Goal: Complete application form: Complete application form

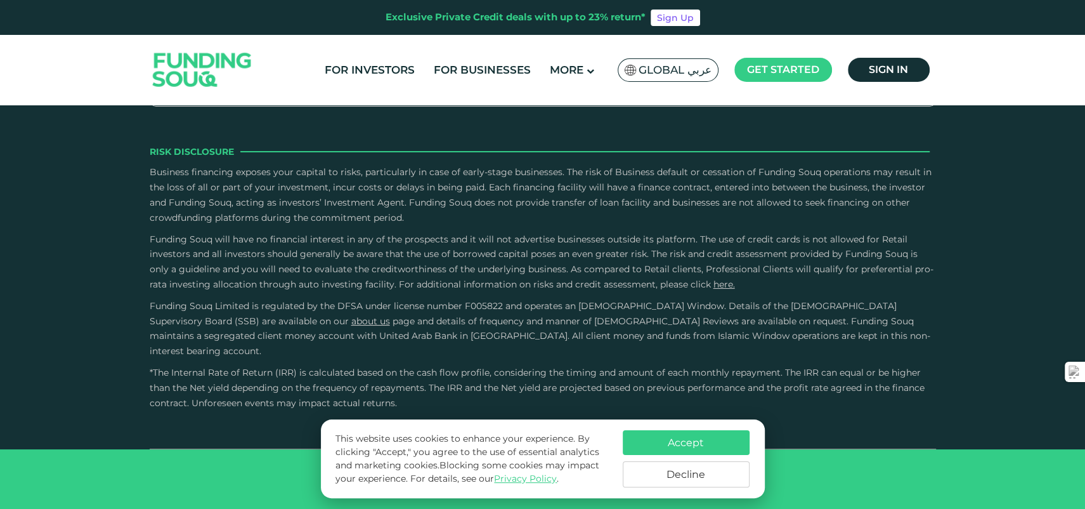
scroll to position [2030, 0]
click at [710, 467] on button "Decline" at bounding box center [686, 474] width 127 height 26
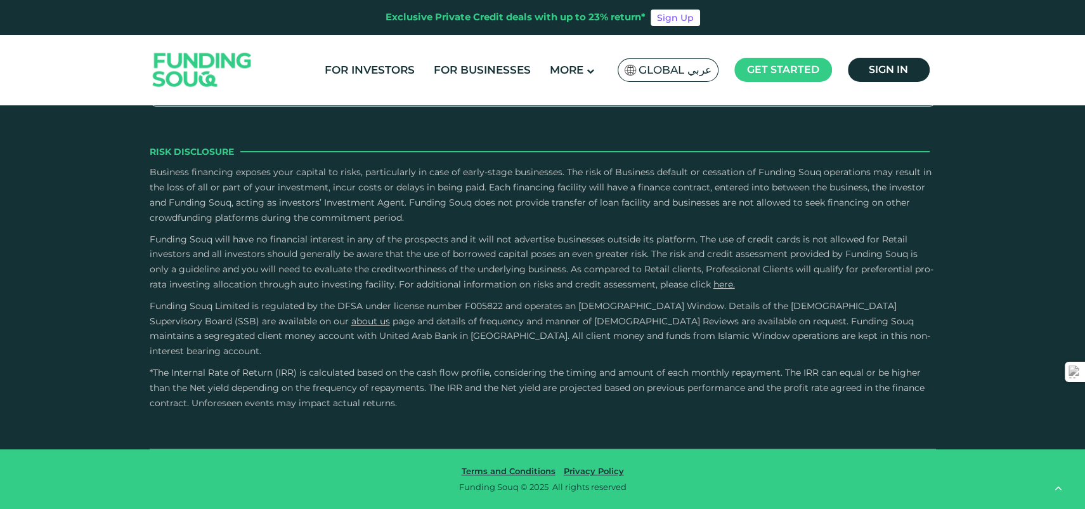
scroll to position [2452, 0]
click at [478, 73] on link "For Businesses" at bounding box center [482, 70] width 103 height 21
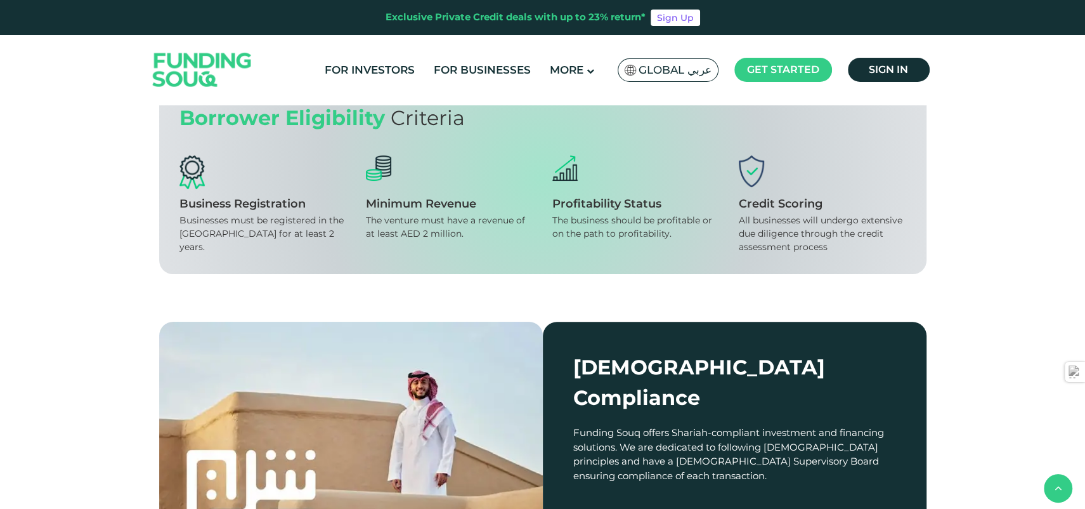
scroll to position [1099, 0]
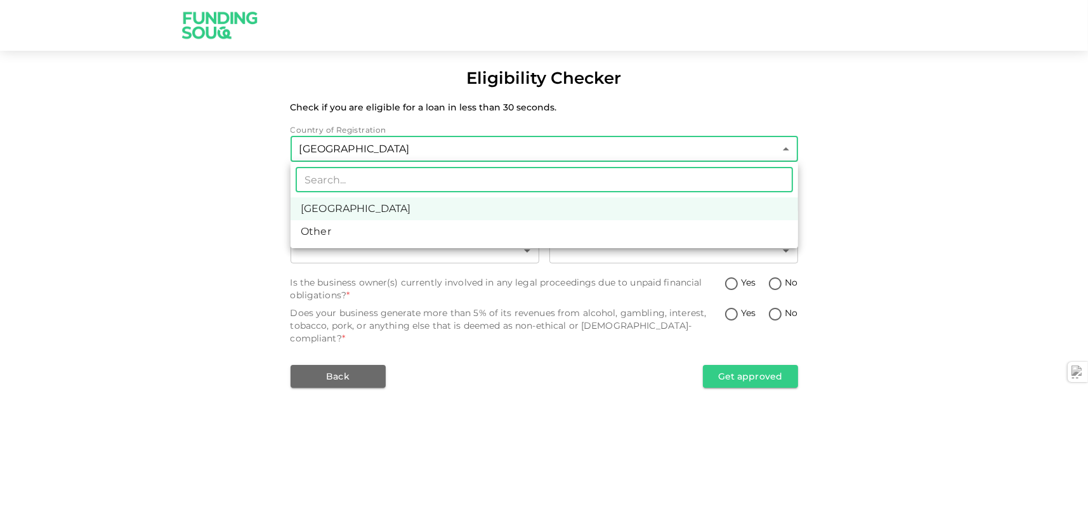
click at [454, 147] on body "Eligibility Checker Check if you are eligible for a loan in less than 30 second…" at bounding box center [544, 254] width 1088 height 509
click at [417, 235] on li "Other" at bounding box center [544, 231] width 507 height 23
type input "3"
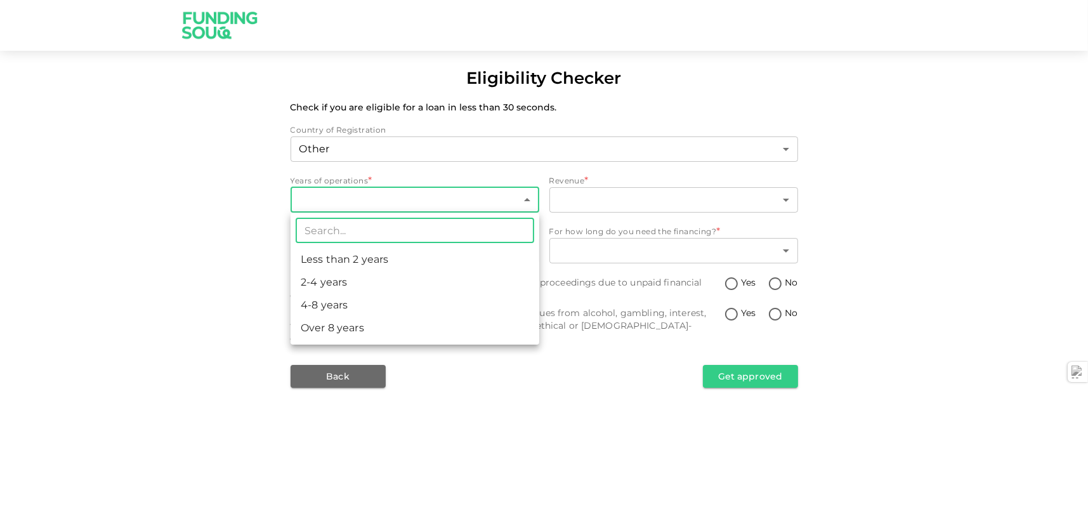
click at [417, 202] on body "Eligibility Checker Check if you are eligible for a loan in less than 30 second…" at bounding box center [544, 254] width 1088 height 509
click at [387, 306] on li "4-8 years" at bounding box center [415, 305] width 249 height 23
type input "3"
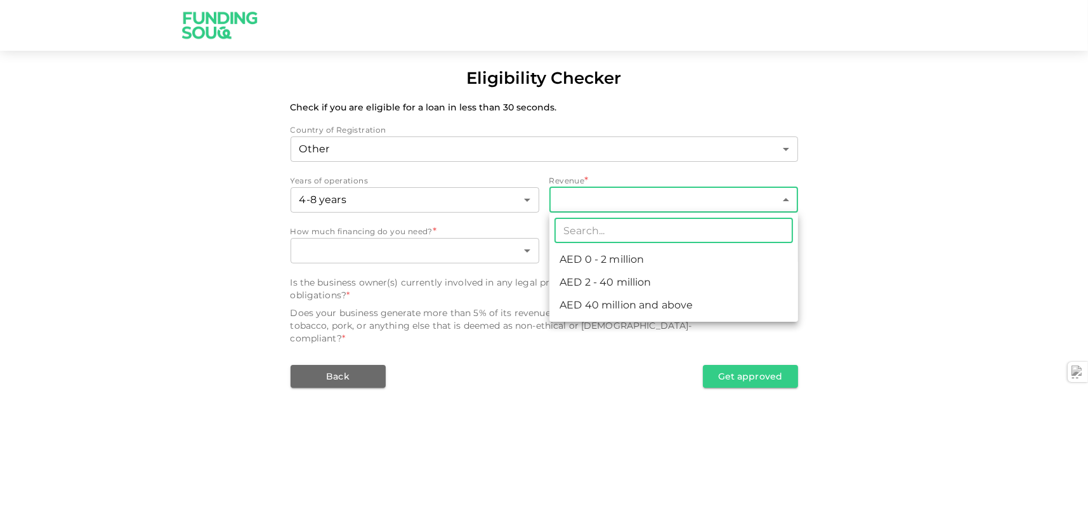
click at [638, 196] on body "Eligibility Checker Check if you are eligible for a loan in less than 30 second…" at bounding box center [544, 254] width 1088 height 509
click at [634, 256] on li "AED 0 - 2 million" at bounding box center [673, 259] width 249 height 23
type input "1"
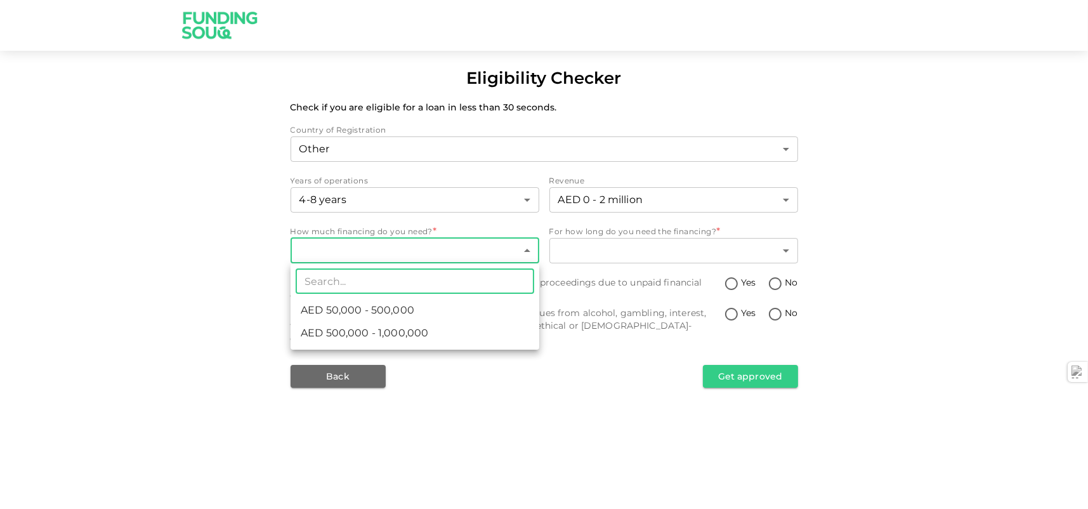
click at [490, 254] on body "Eligibility Checker Check if you are eligible for a loan in less than 30 second…" at bounding box center [544, 254] width 1088 height 509
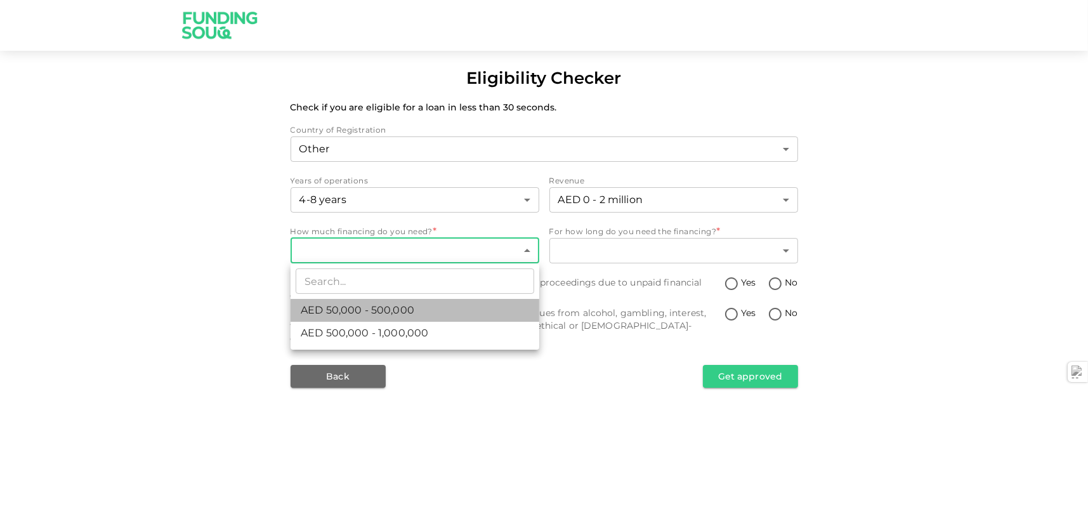
click at [418, 308] on li "AED 50,000 - 500,000" at bounding box center [415, 310] width 249 height 23
type input "1"
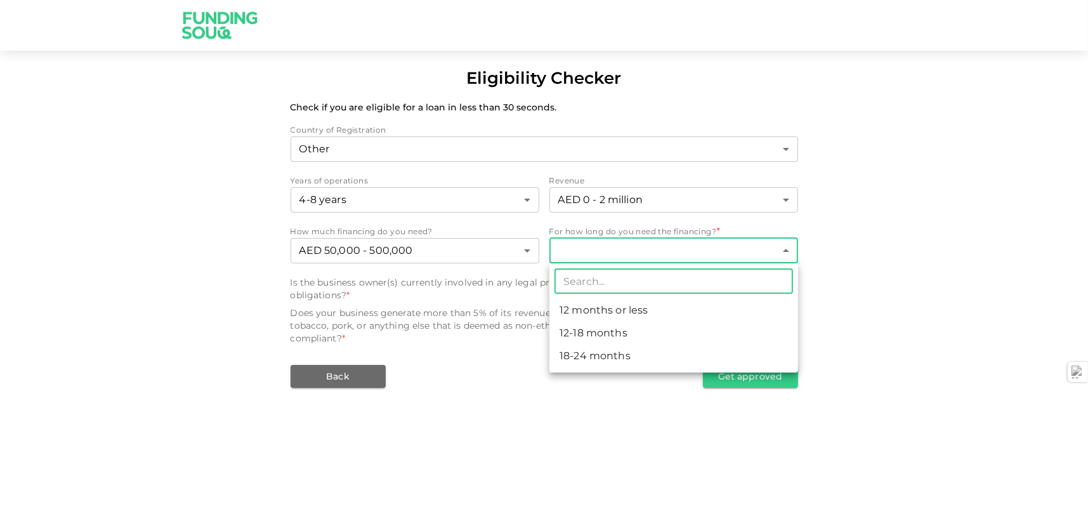
click at [607, 256] on body "Eligibility Checker Check if you are eligible for a loan in less than 30 second…" at bounding box center [544, 254] width 1088 height 509
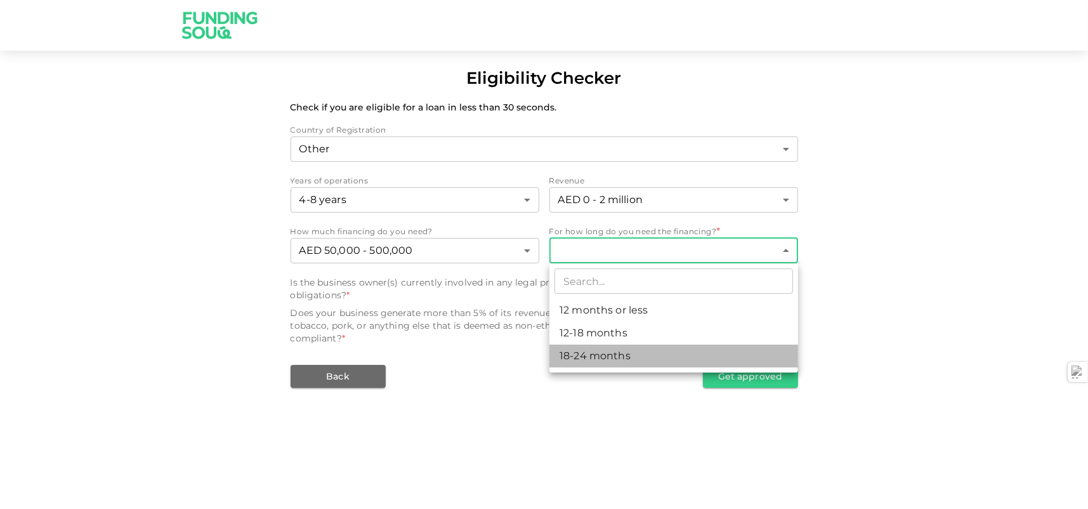
click at [618, 358] on li "18-24 months" at bounding box center [673, 355] width 249 height 23
type input "3"
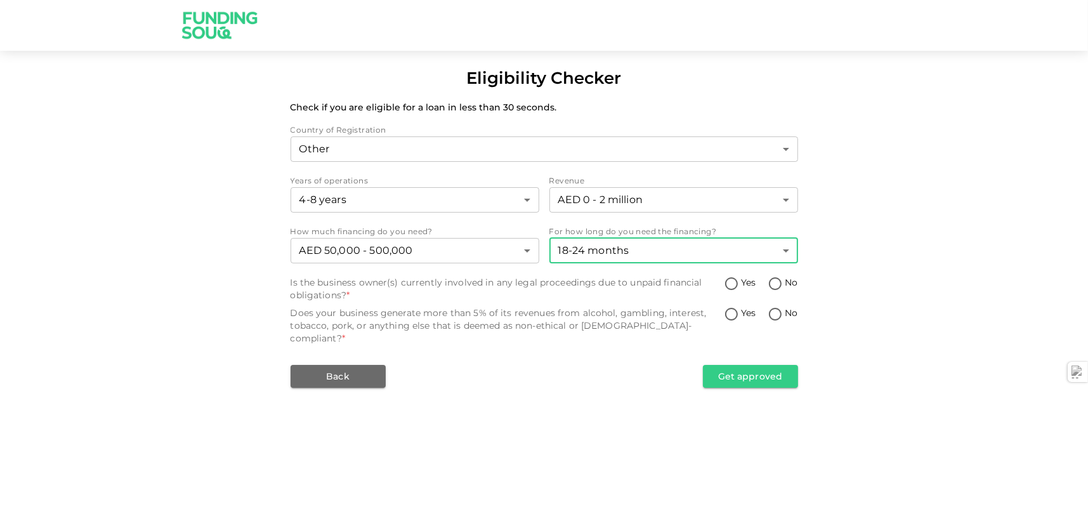
click at [771, 284] on input "No" at bounding box center [775, 284] width 19 height 17
radio input "true"
click at [775, 318] on input "No" at bounding box center [775, 314] width 19 height 17
radio input "true"
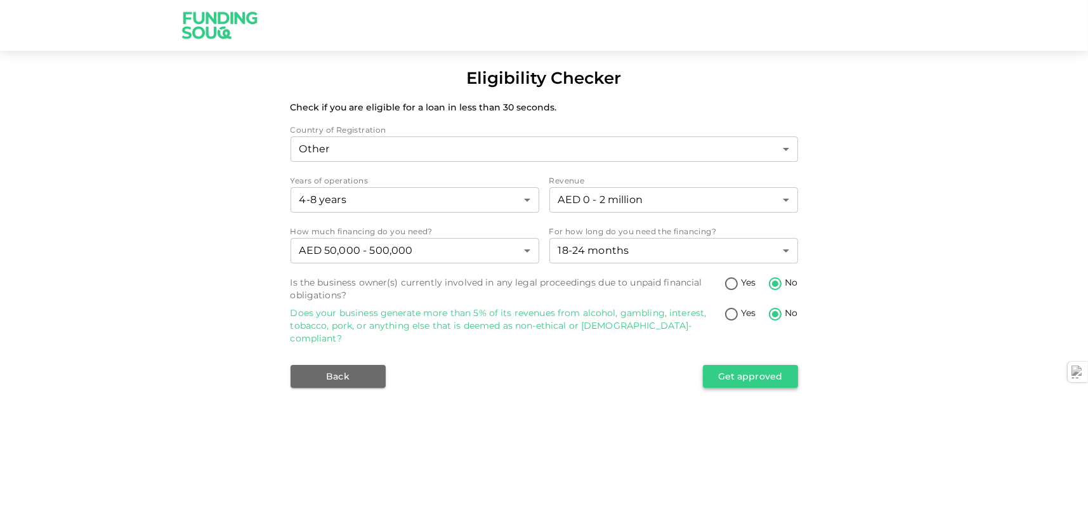
click at [755, 367] on button "Get approved" at bounding box center [750, 376] width 95 height 23
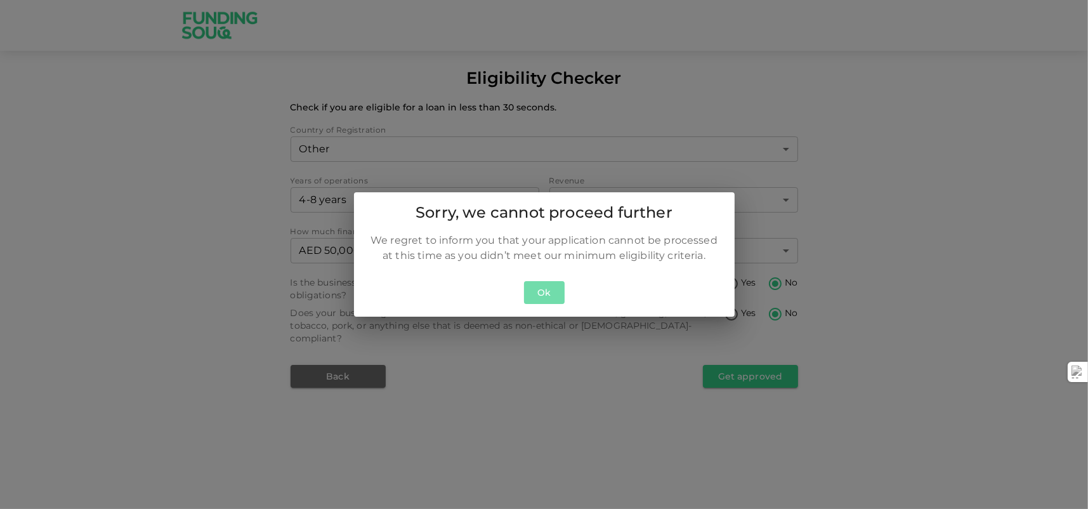
click at [532, 282] on button "Ok" at bounding box center [544, 292] width 41 height 23
